Goal: Task Accomplishment & Management: Use online tool/utility

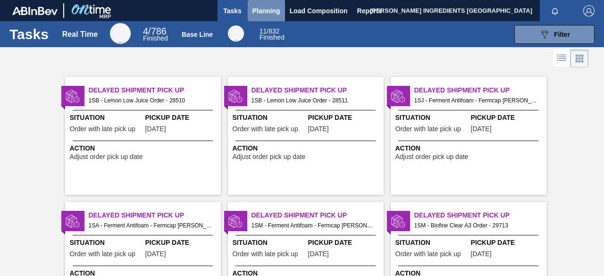
click at [268, 7] on span "Planning" at bounding box center [266, 10] width 28 height 11
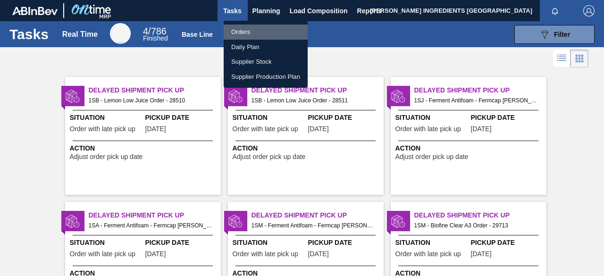
click at [246, 32] on li "Orders" at bounding box center [266, 32] width 84 height 15
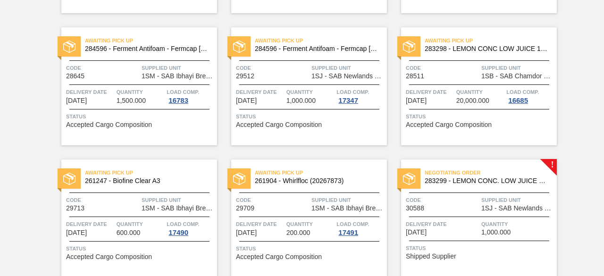
scroll to position [236, 0]
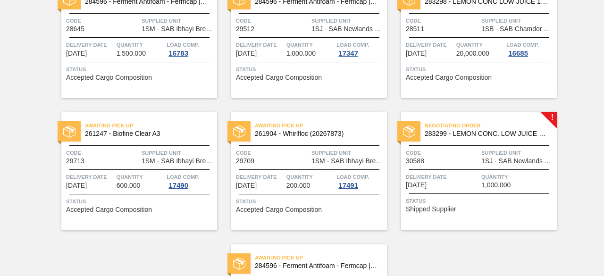
click at [492, 164] on span "1SJ - SAB Newlands Brewery" at bounding box center [517, 161] width 73 height 7
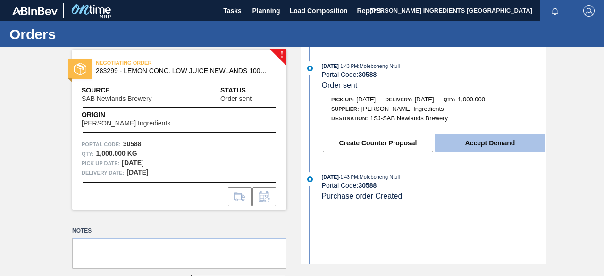
click at [487, 146] on button "Accept Demand" at bounding box center [490, 143] width 110 height 19
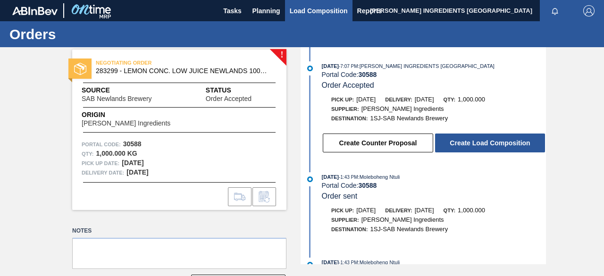
click at [302, 7] on span "Load Composition" at bounding box center [319, 10] width 58 height 11
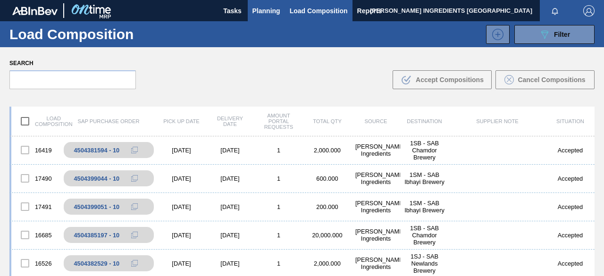
click at [272, 9] on span "Planning" at bounding box center [266, 10] width 28 height 11
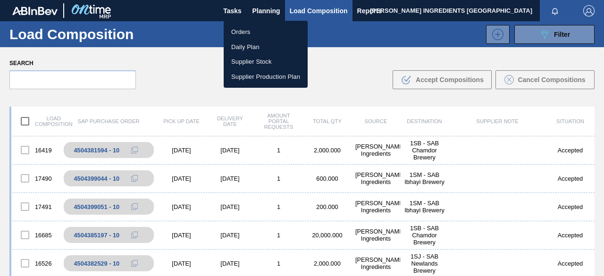
click at [254, 32] on li "Orders" at bounding box center [266, 32] width 84 height 15
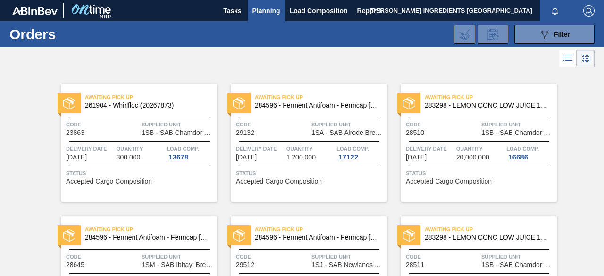
scroll to position [236, 0]
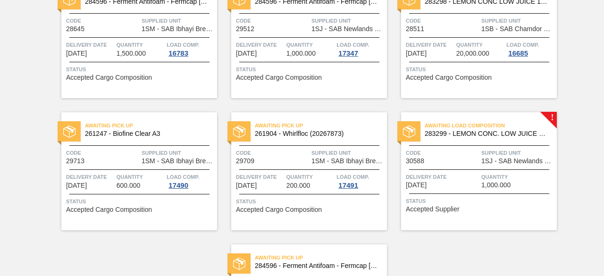
click at [509, 172] on span "Quantity" at bounding box center [517, 176] width 73 height 9
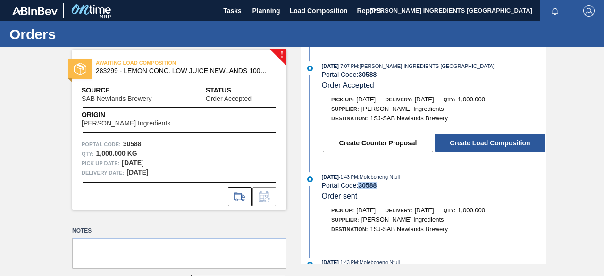
drag, startPoint x: 381, startPoint y: 188, endPoint x: 360, endPoint y: 189, distance: 21.8
click at [360, 189] on div "Portal Code: 30588" at bounding box center [434, 186] width 224 height 8
copy strong "30588"
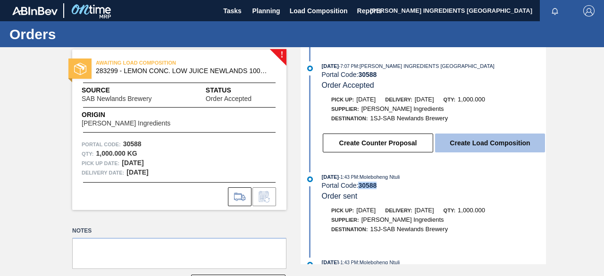
click at [460, 142] on button "Create Load Composition" at bounding box center [490, 143] width 110 height 19
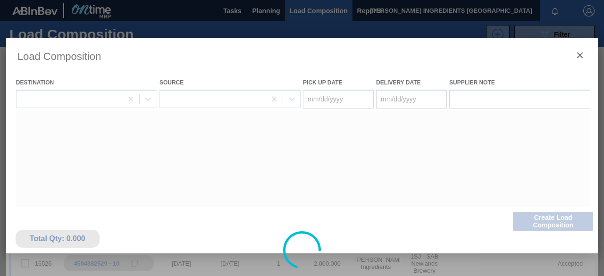
type Date "[DATE]"
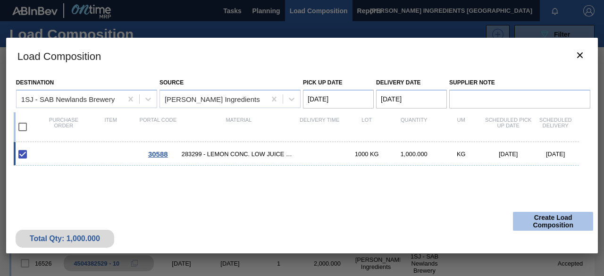
click at [554, 221] on button "Create Load Composition" at bounding box center [553, 221] width 80 height 19
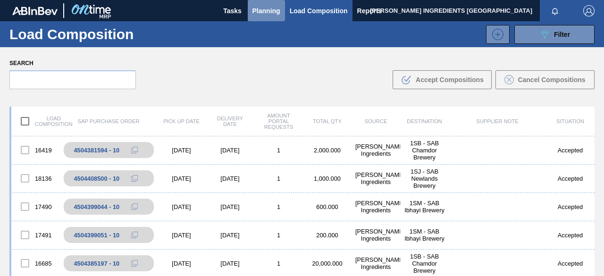
click at [273, 13] on span "Planning" at bounding box center [266, 10] width 28 height 11
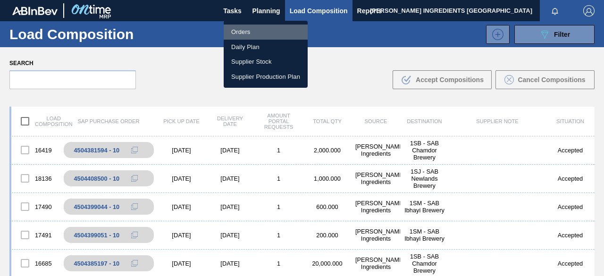
click at [246, 32] on li "Orders" at bounding box center [266, 32] width 84 height 15
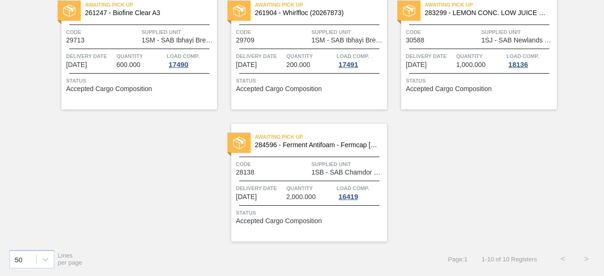
scroll to position [310, 0]
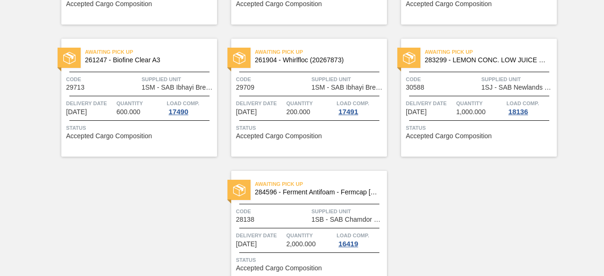
click at [457, 79] on span "Code" at bounding box center [442, 79] width 73 height 9
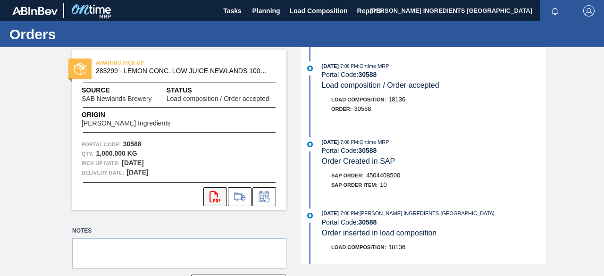
click at [210, 197] on icon at bounding box center [215, 196] width 11 height 11
